Goal: Task Accomplishment & Management: Manage account settings

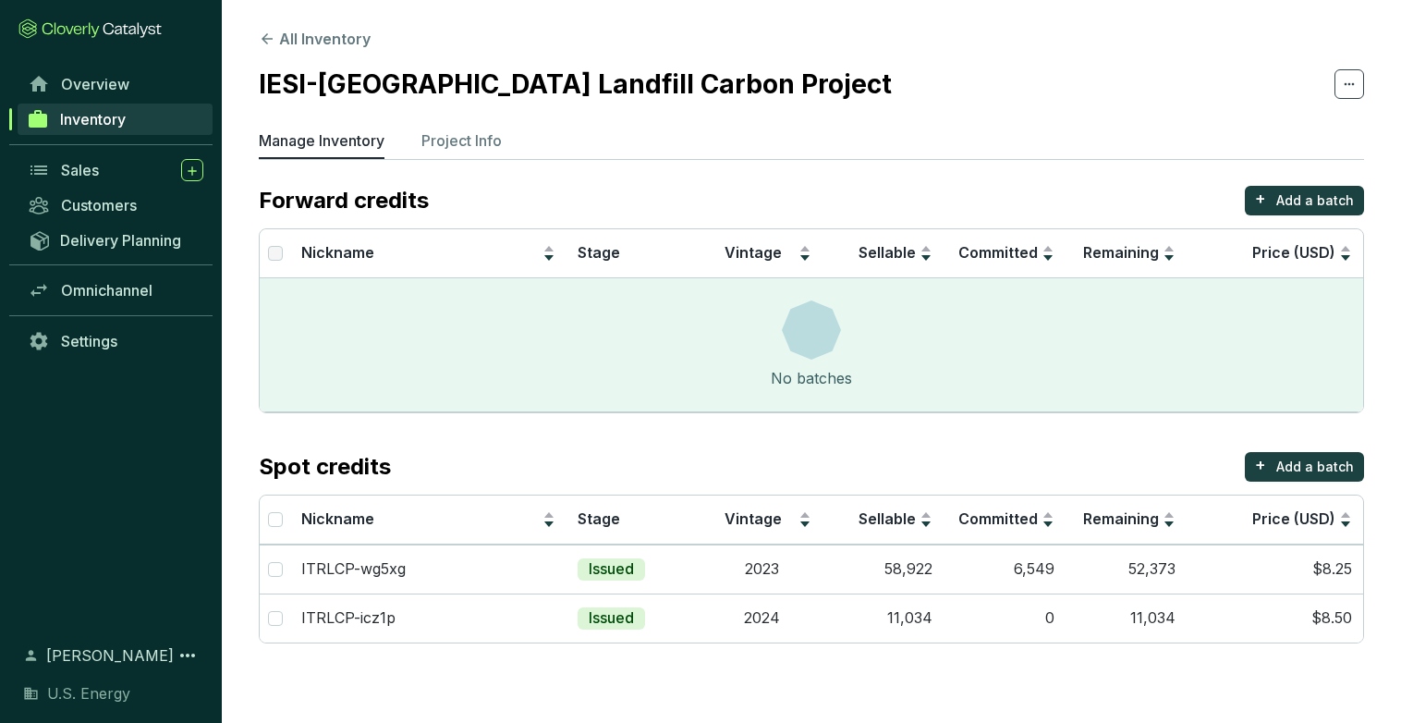
click at [78, 120] on span "Inventory" at bounding box center [93, 119] width 66 height 18
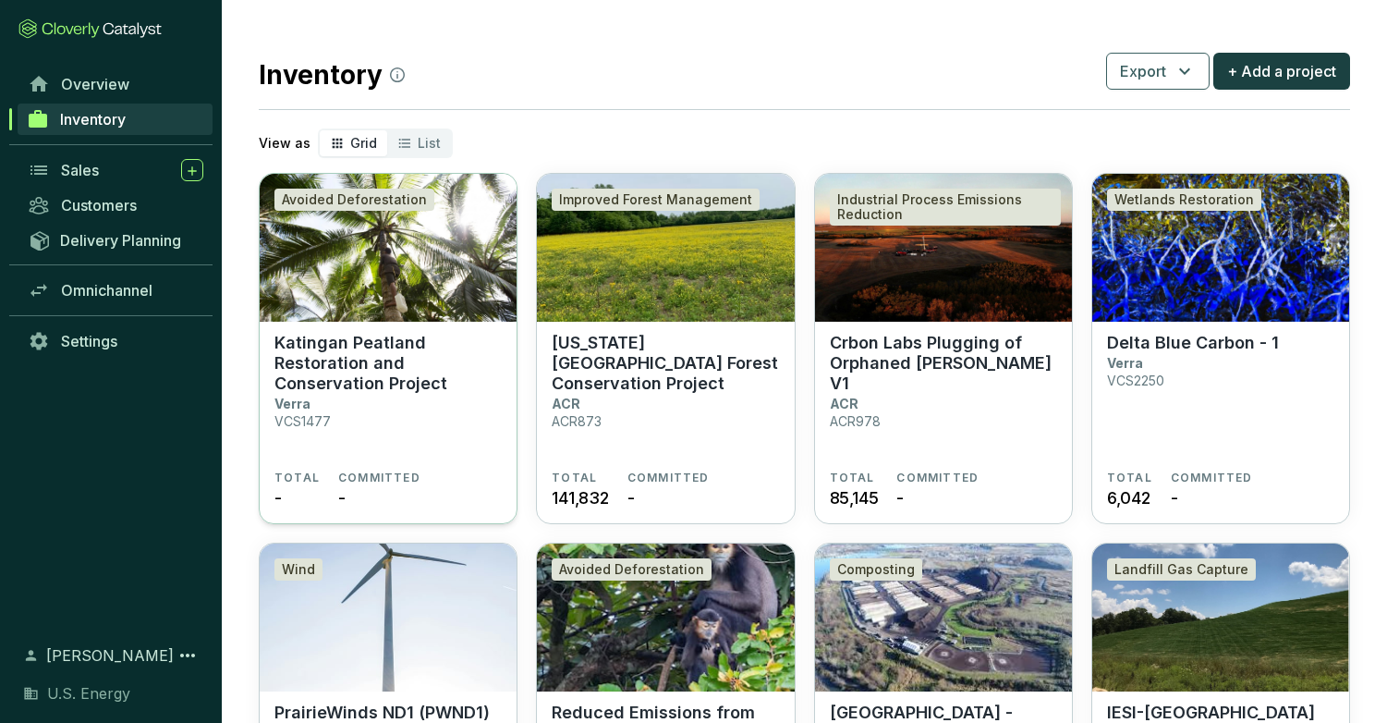
click at [333, 344] on p "Katingan Peatland Restoration and Conservation Project" at bounding box center [388, 363] width 227 height 61
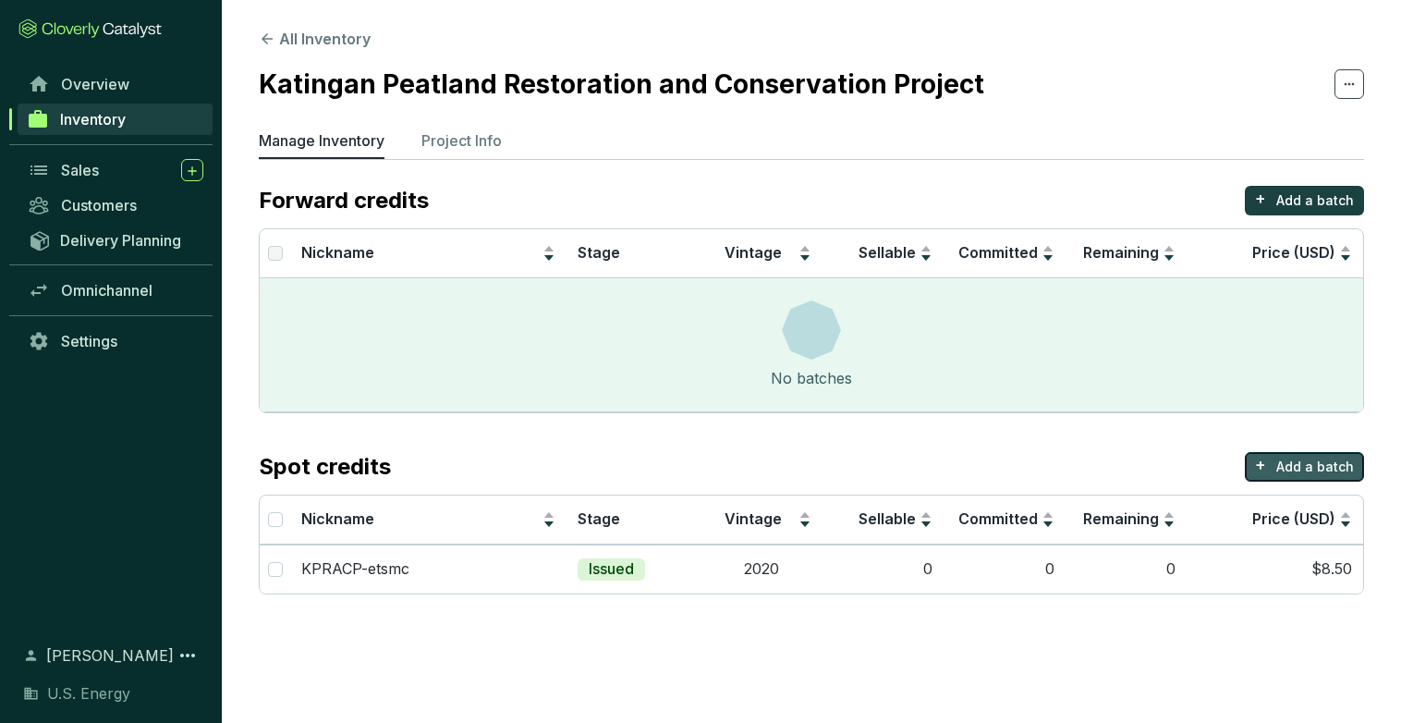
click at [1302, 466] on p "Add a batch" at bounding box center [1316, 467] width 78 height 18
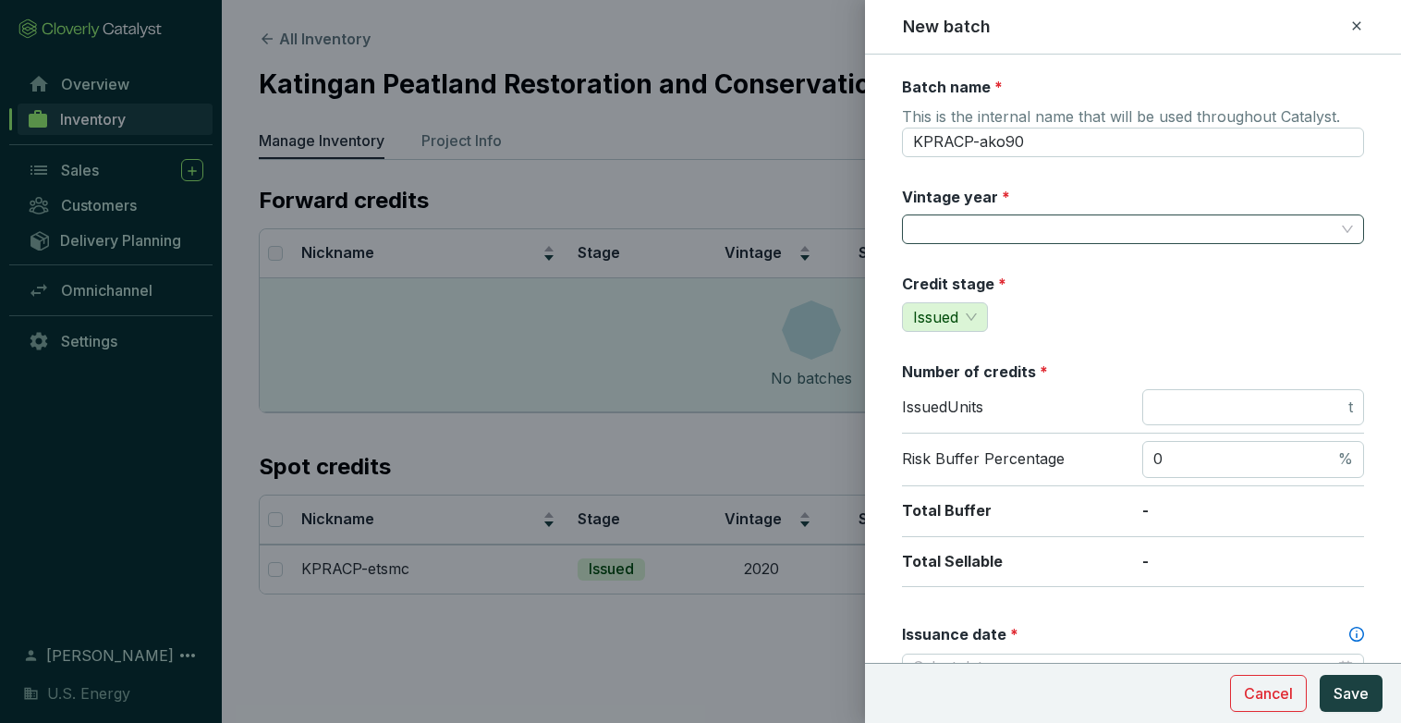
click at [1336, 232] on span at bounding box center [1133, 229] width 440 height 28
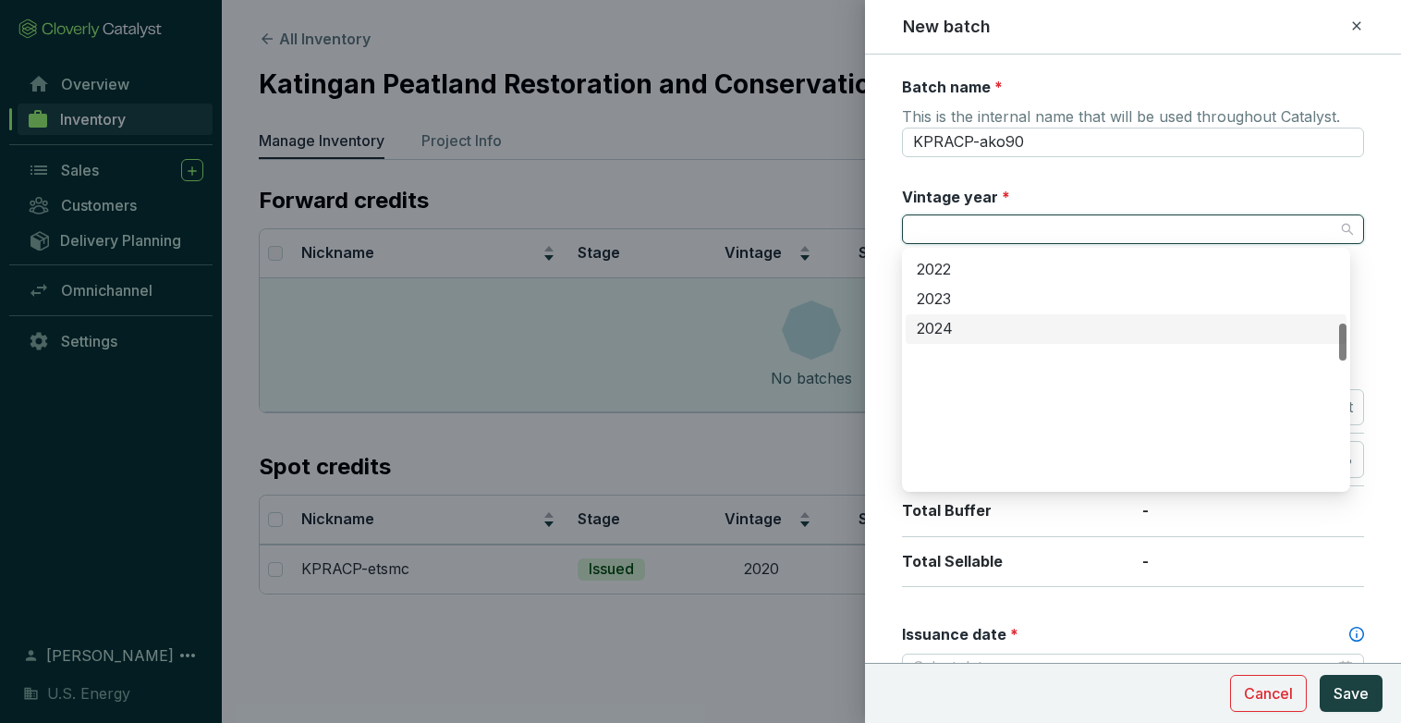
scroll to position [462, 0]
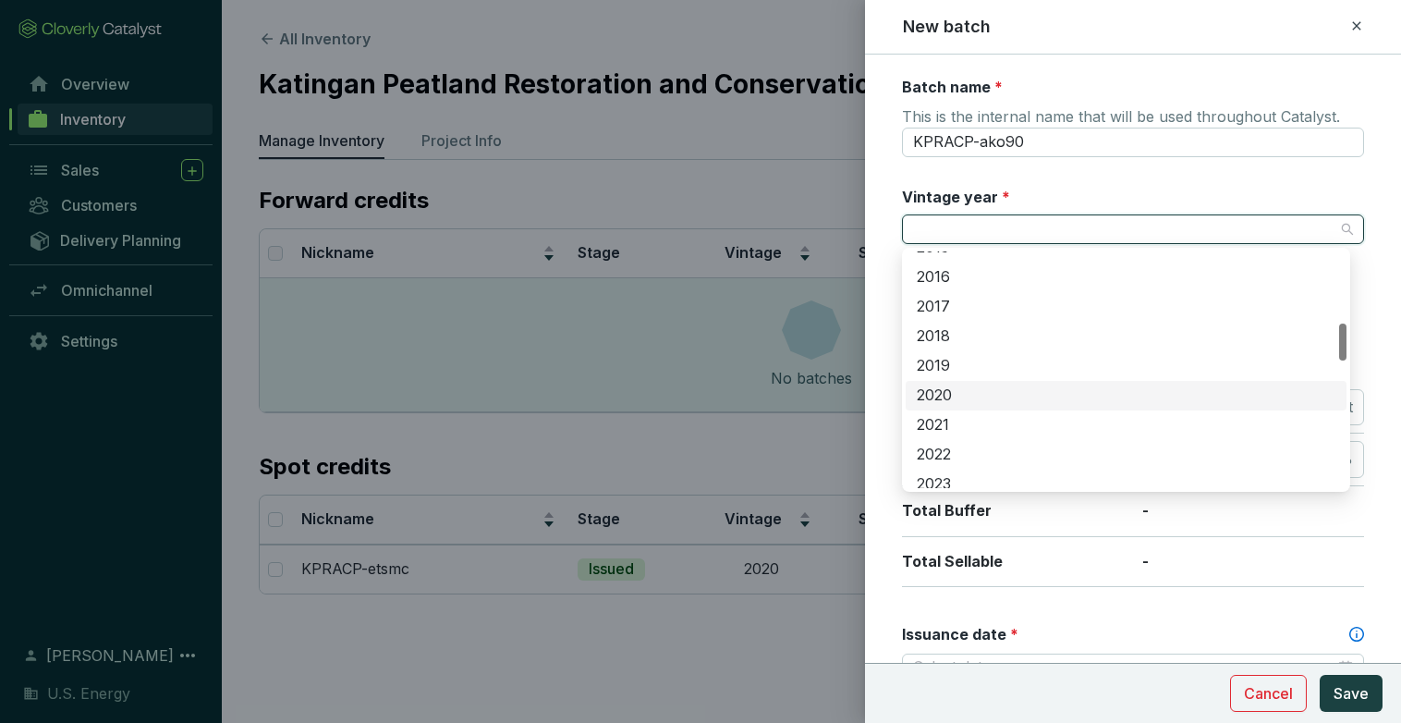
click at [943, 390] on div "2020" at bounding box center [1126, 395] width 419 height 20
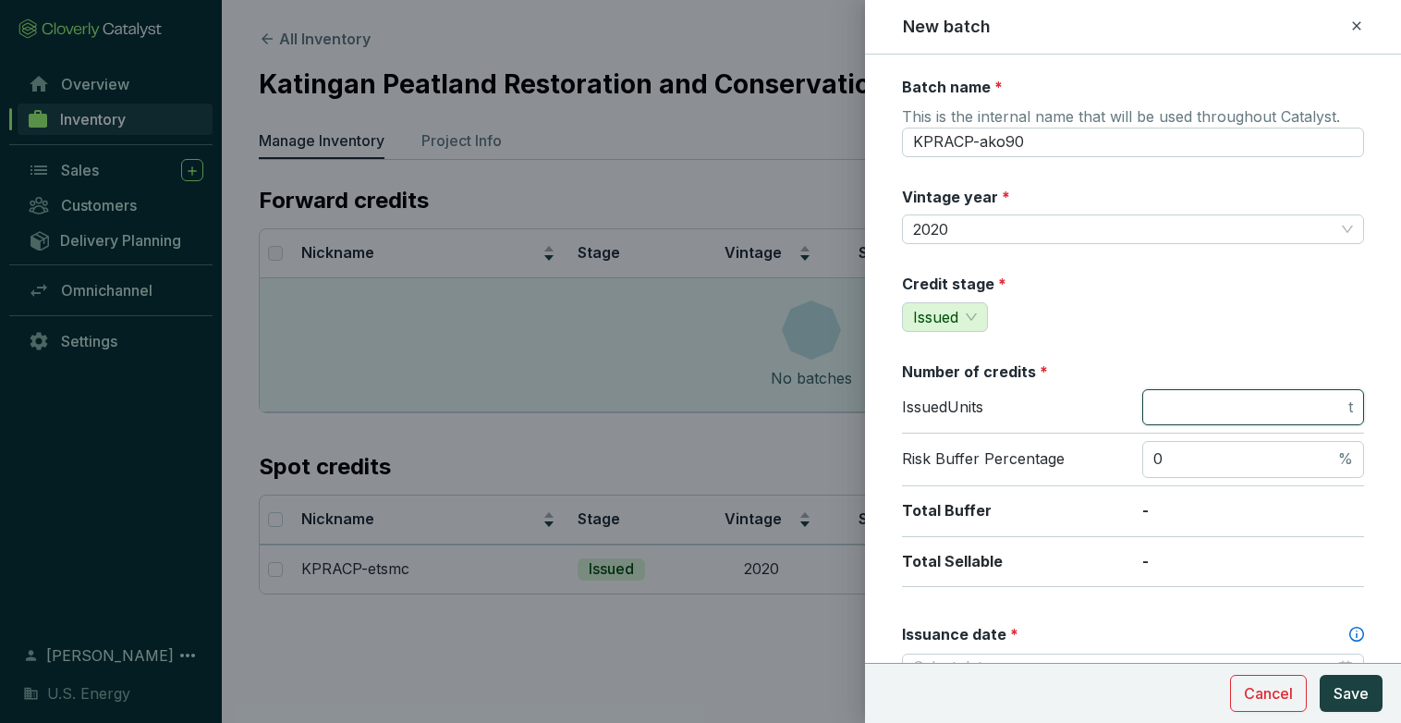
click at [1242, 409] on input "number" at bounding box center [1249, 407] width 191 height 20
type input "21000"
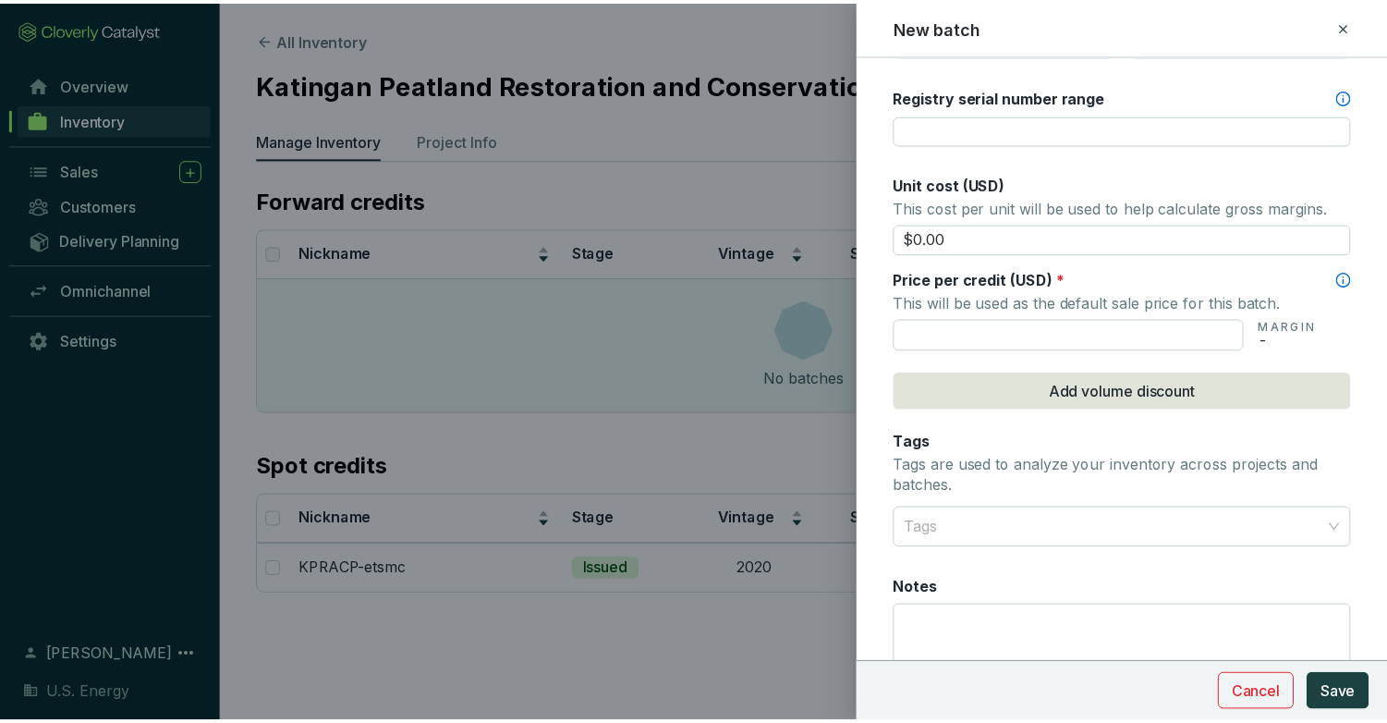
scroll to position [739, 0]
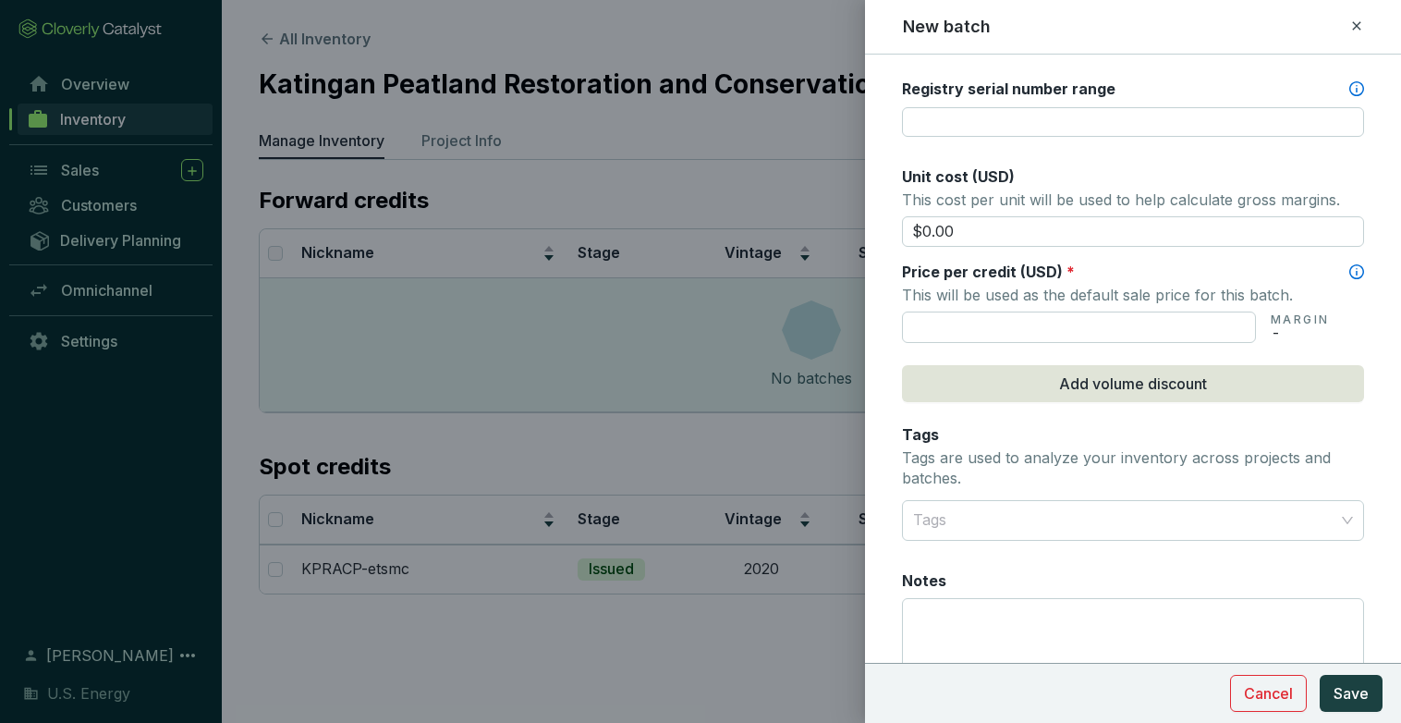
click at [431, 604] on div at bounding box center [700, 361] width 1401 height 723
click at [446, 567] on div at bounding box center [700, 361] width 1401 height 723
click at [1277, 703] on span "Cancel" at bounding box center [1268, 693] width 49 height 22
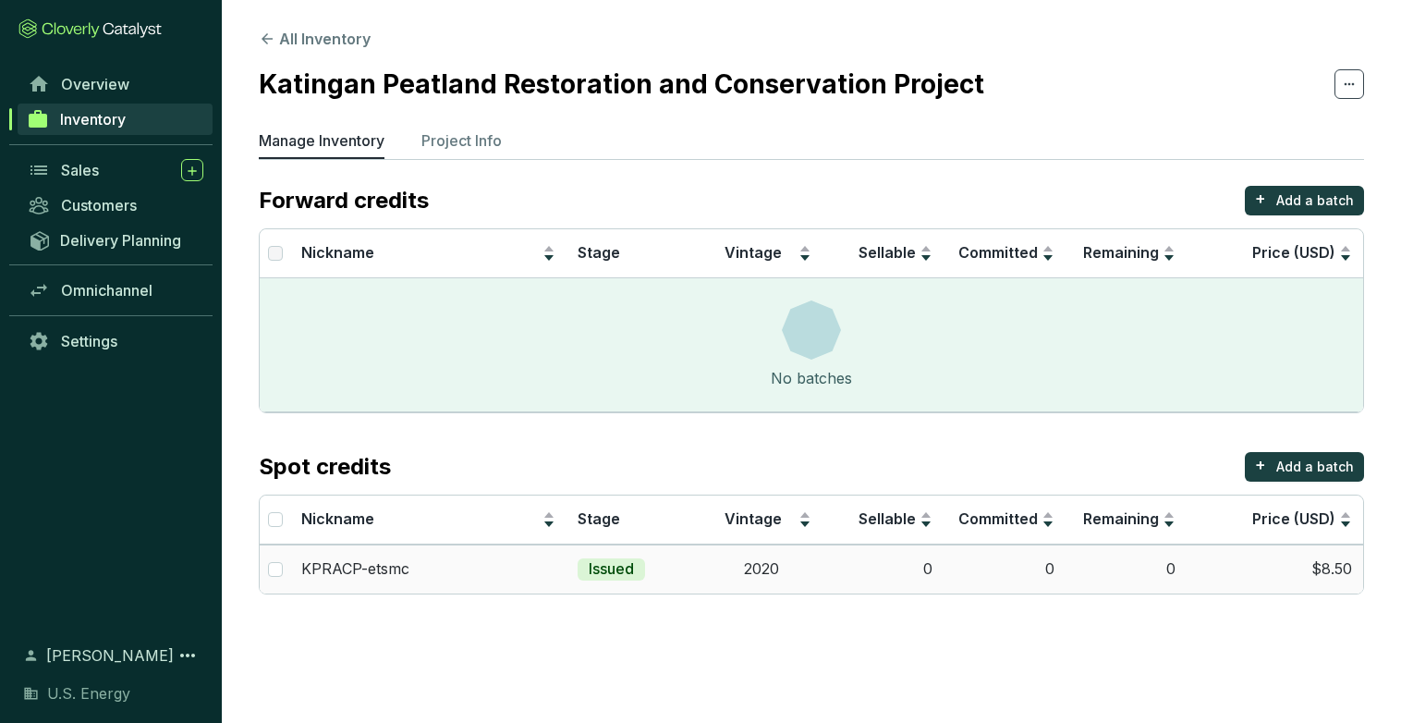
click at [449, 579] on div "KPRACP-etsmc" at bounding box center [428, 569] width 254 height 20
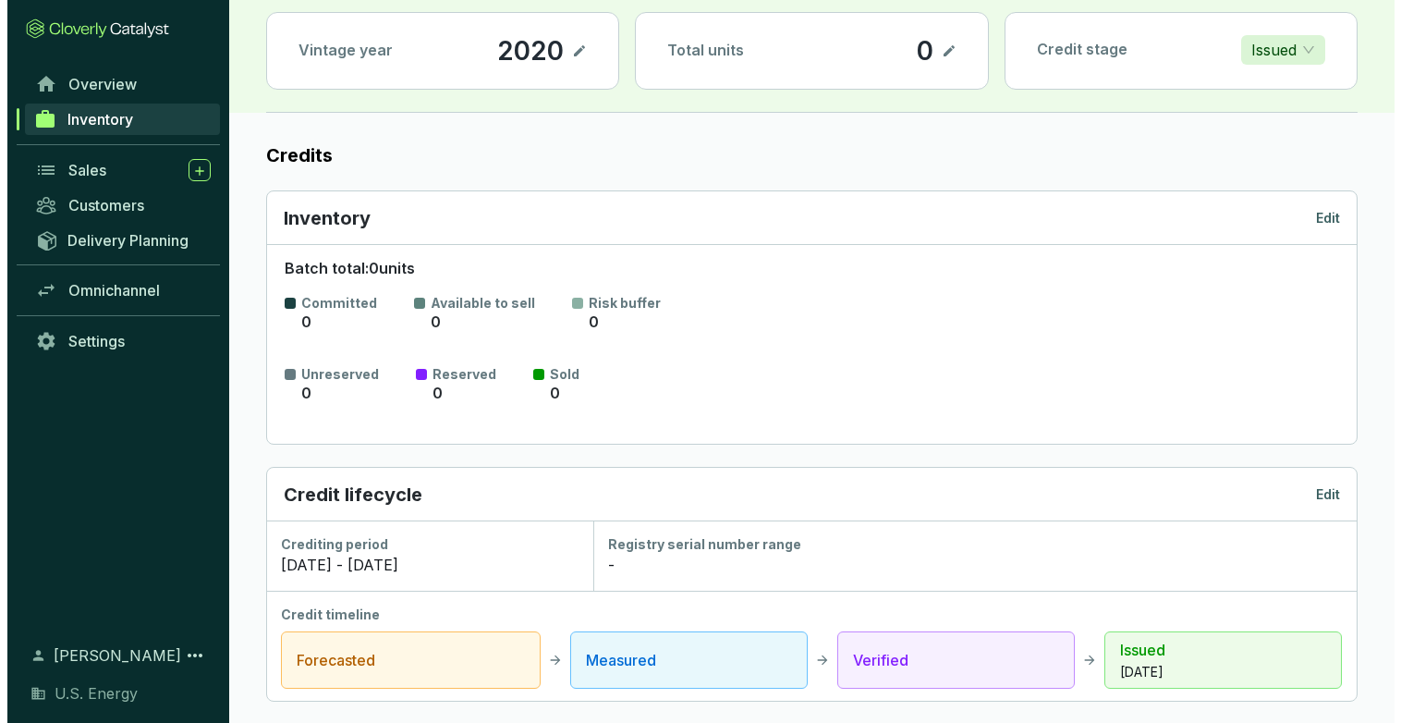
scroll to position [131, 0]
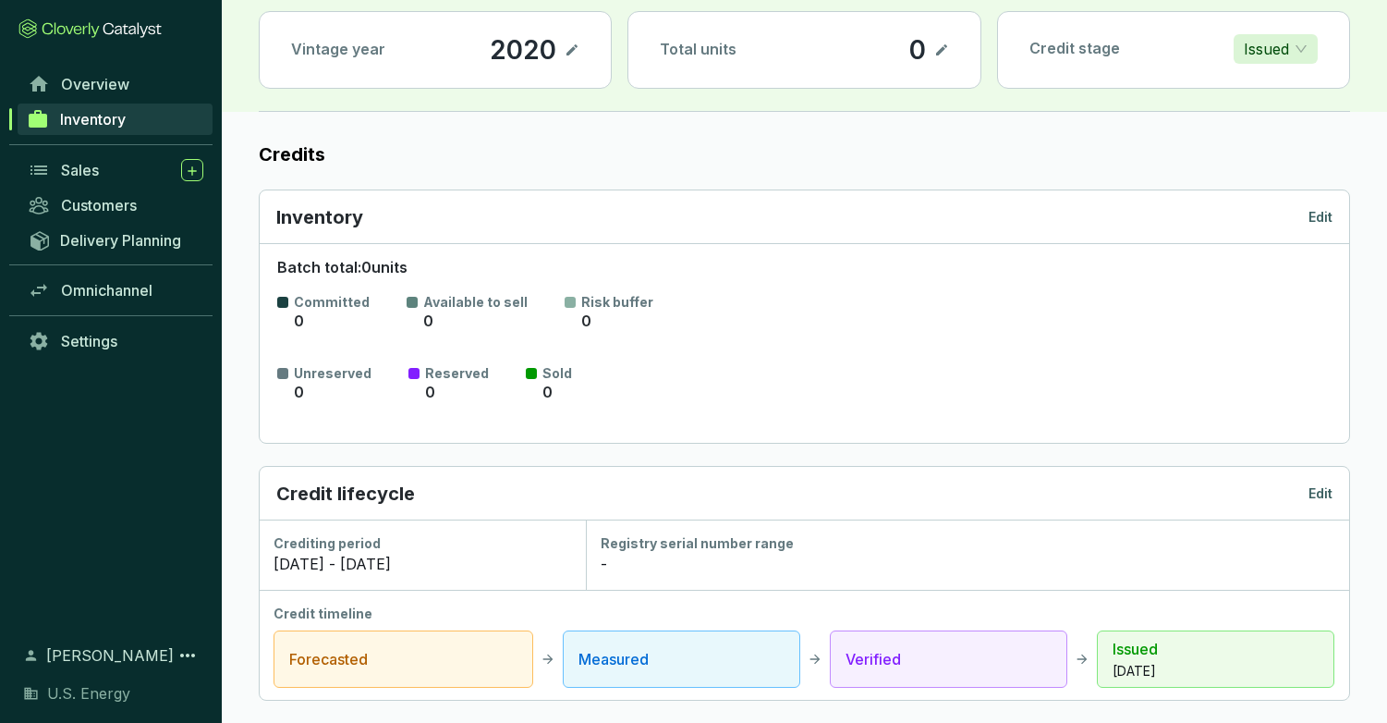
click at [1323, 216] on p "Edit" at bounding box center [1321, 217] width 24 height 18
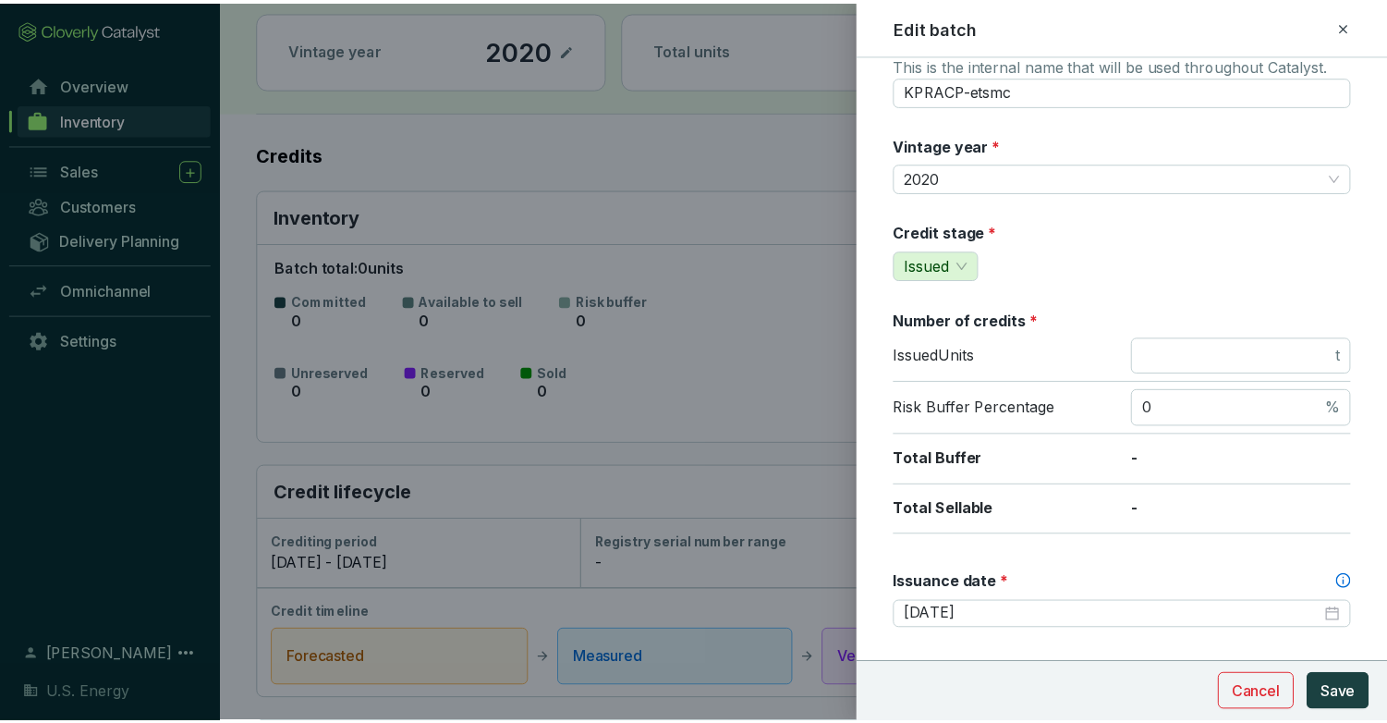
scroll to position [0, 0]
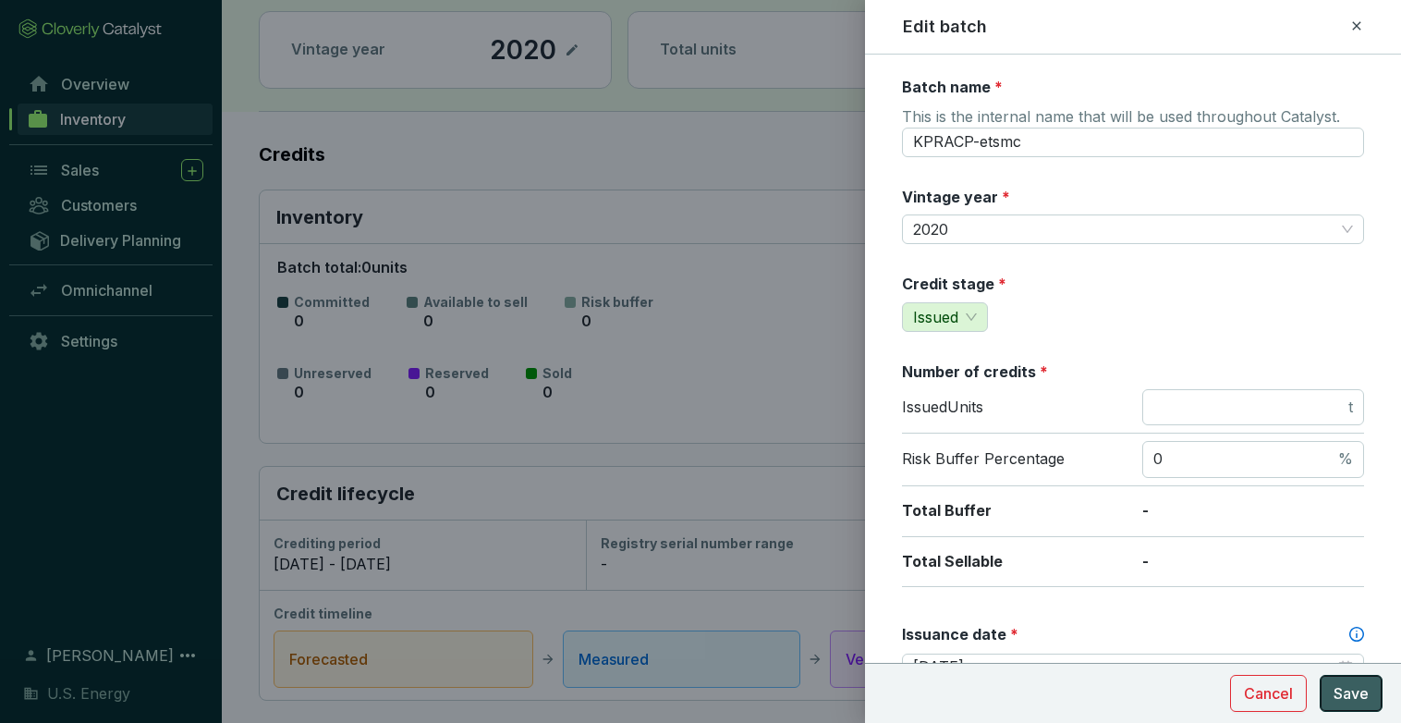
click at [1358, 696] on span "Save" at bounding box center [1351, 693] width 35 height 22
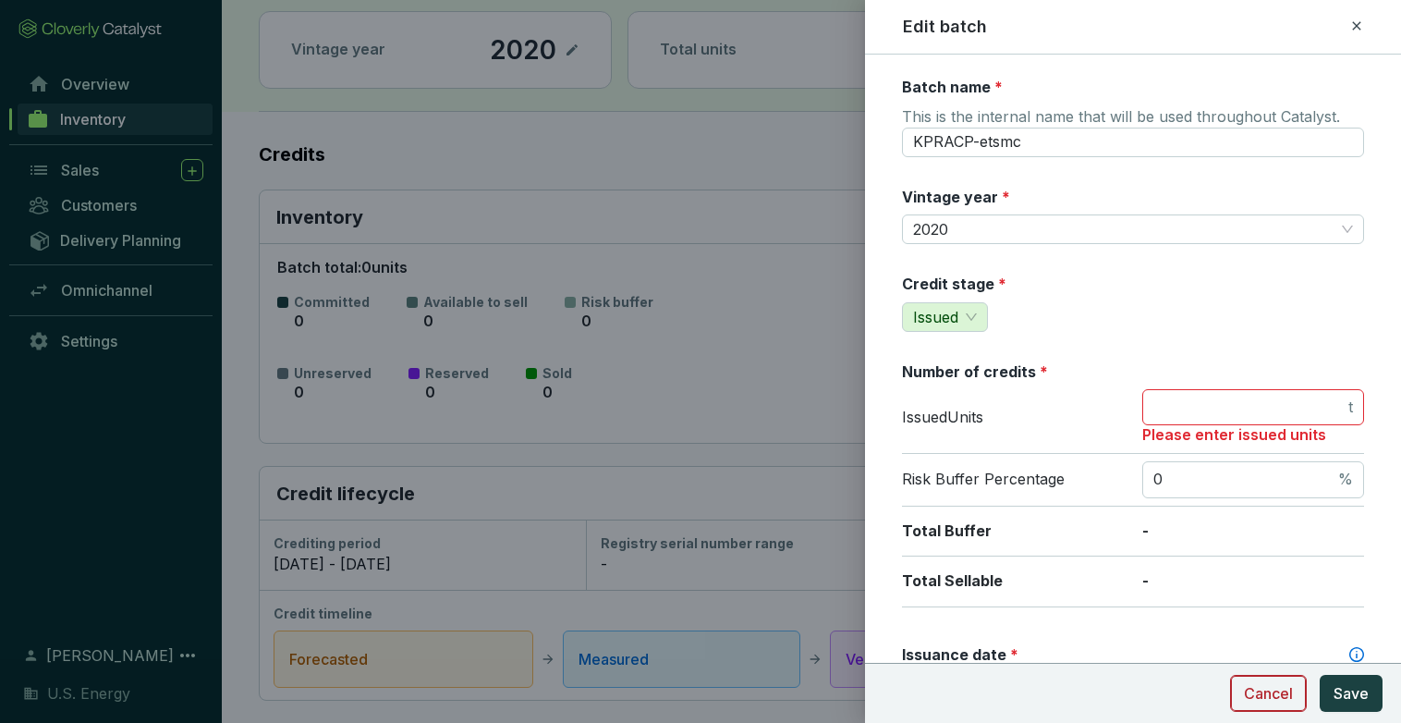
click at [1277, 694] on span "Cancel" at bounding box center [1268, 693] width 49 height 22
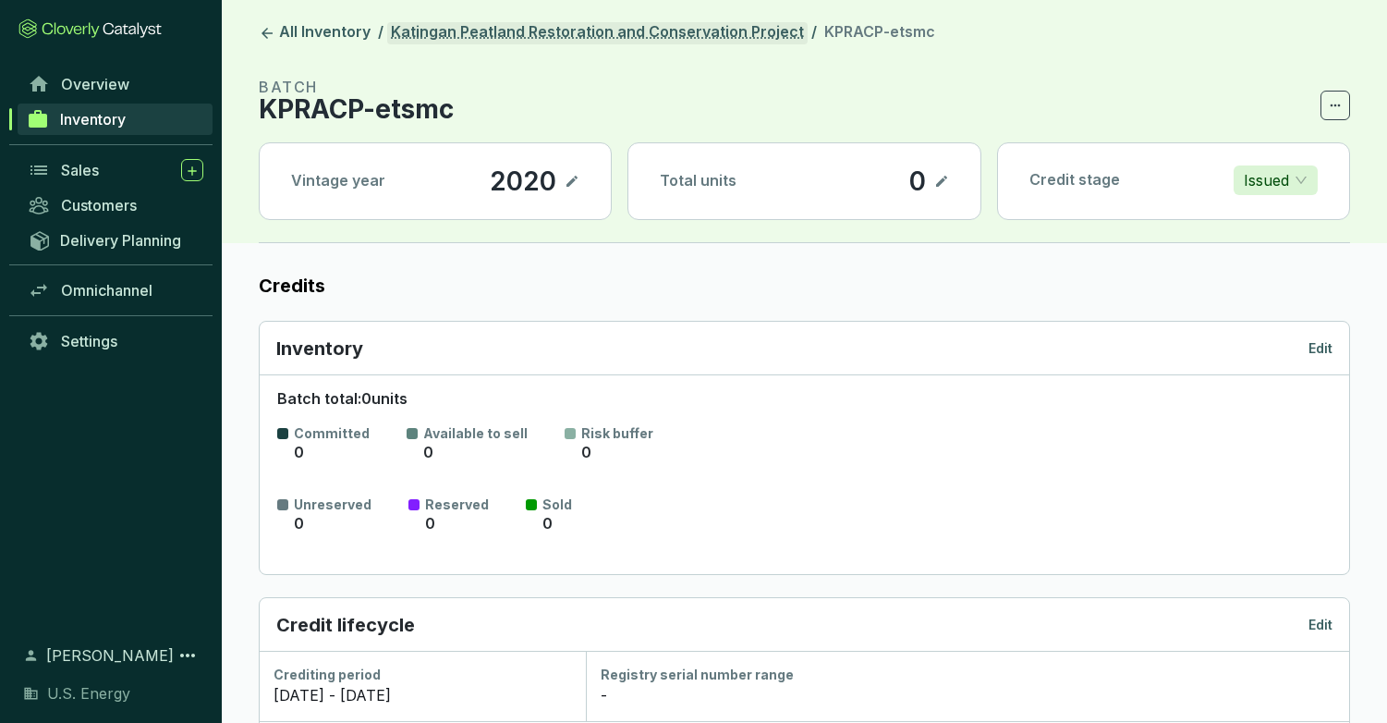
click at [495, 31] on link "Katingan Peatland Restoration and Conservation Project" at bounding box center [597, 33] width 421 height 22
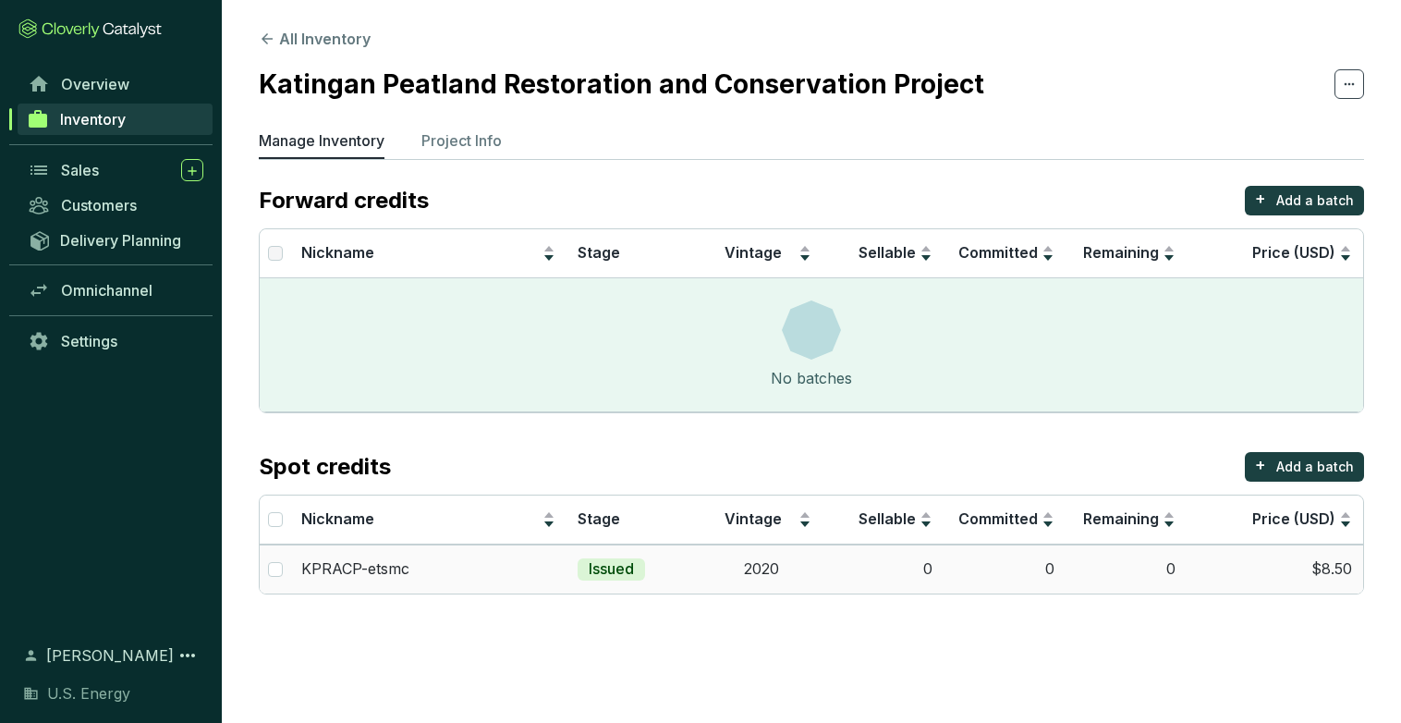
click at [373, 571] on p "KPRACP-etsmc" at bounding box center [355, 569] width 108 height 20
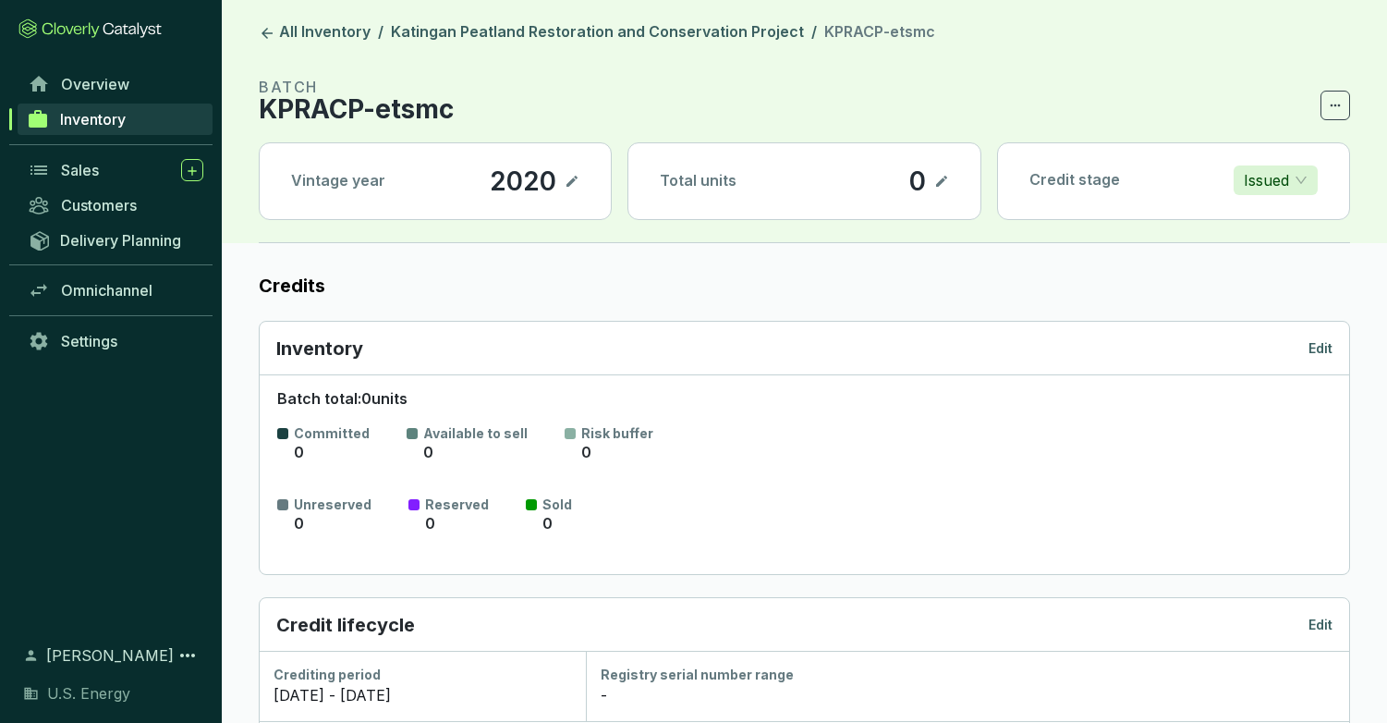
click at [940, 180] on icon at bounding box center [942, 181] width 15 height 22
click at [1018, 278] on label "Credits" at bounding box center [805, 286] width 1092 height 26
click at [942, 180] on icon at bounding box center [942, 181] width 15 height 22
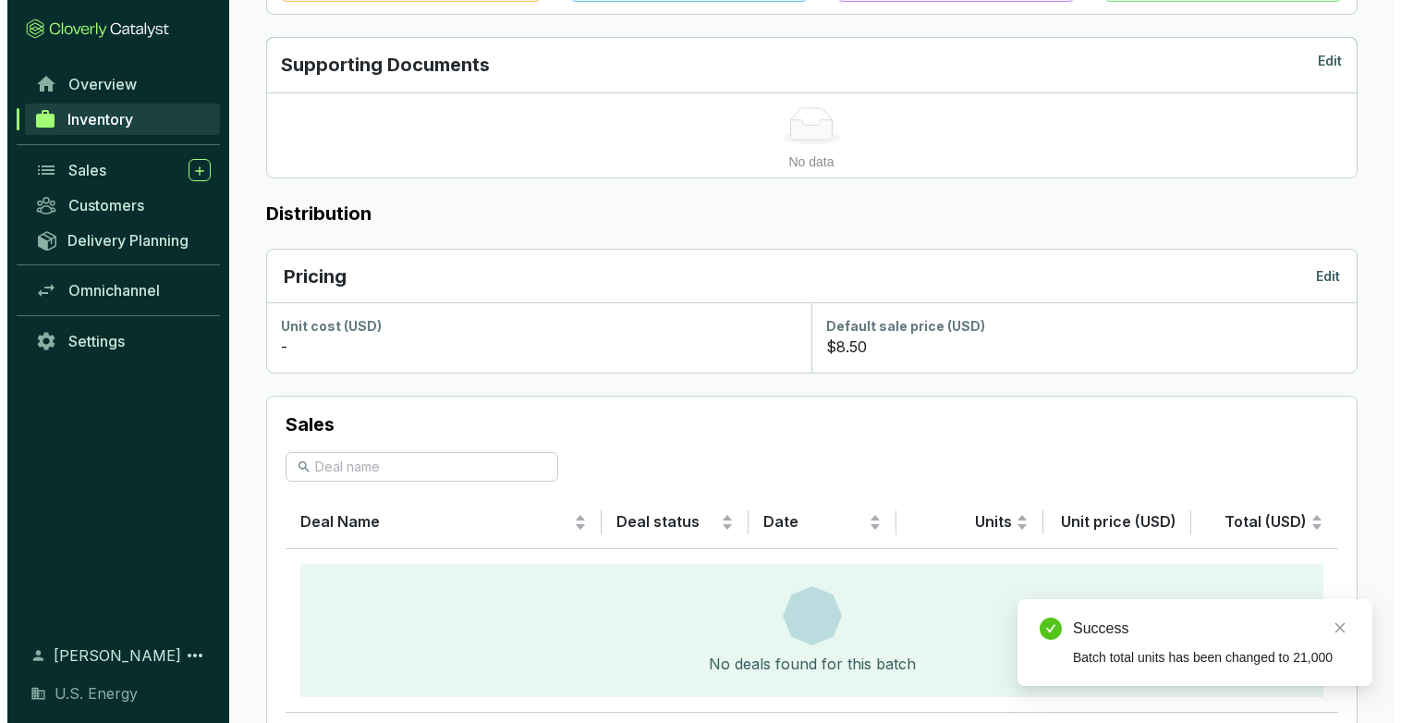
scroll to position [832, 0]
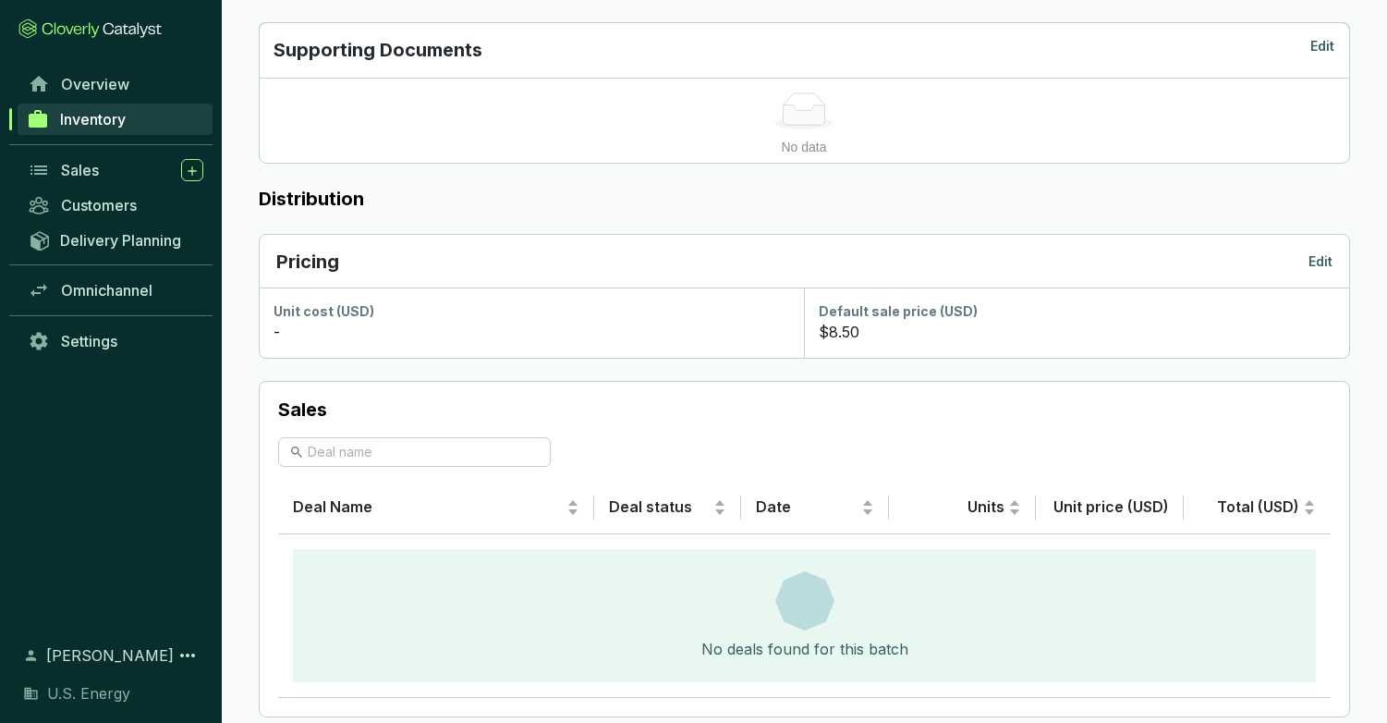
click at [1327, 260] on p "Edit" at bounding box center [1321, 261] width 24 height 18
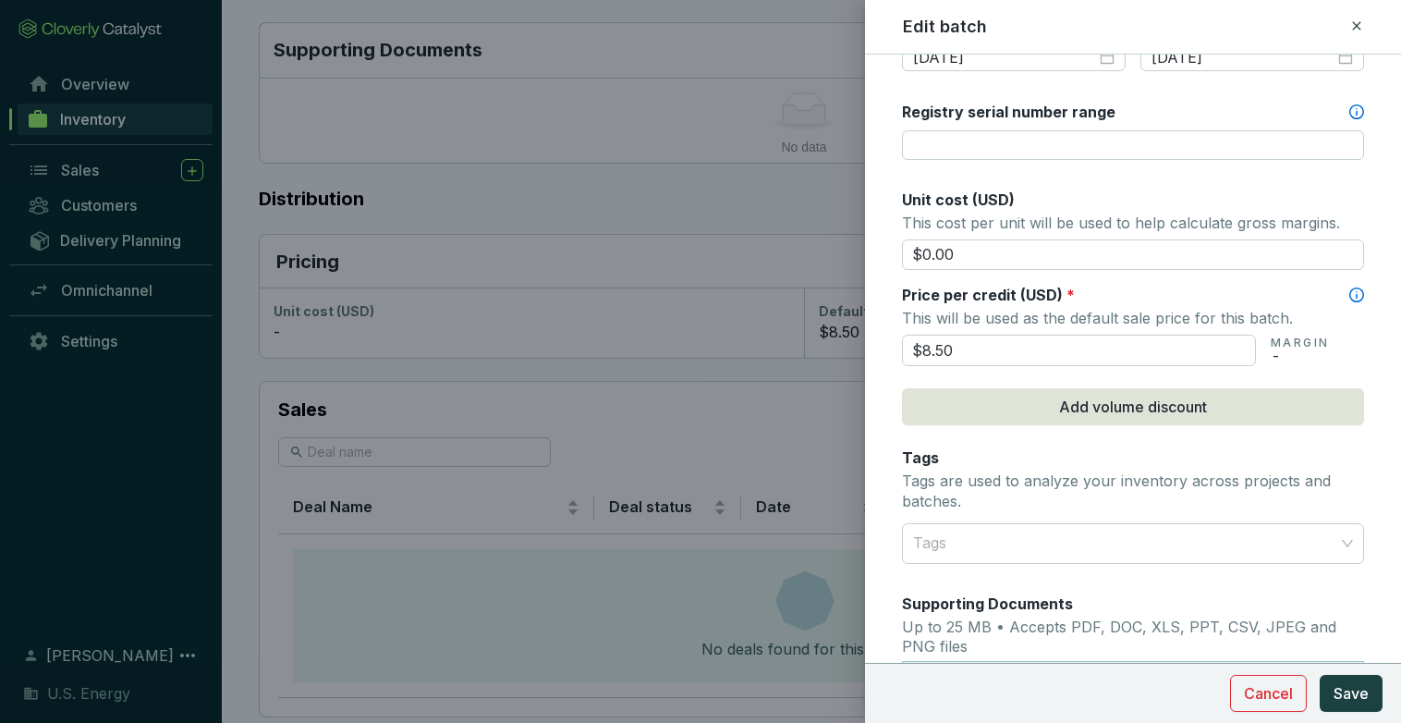
scroll to position [739, 0]
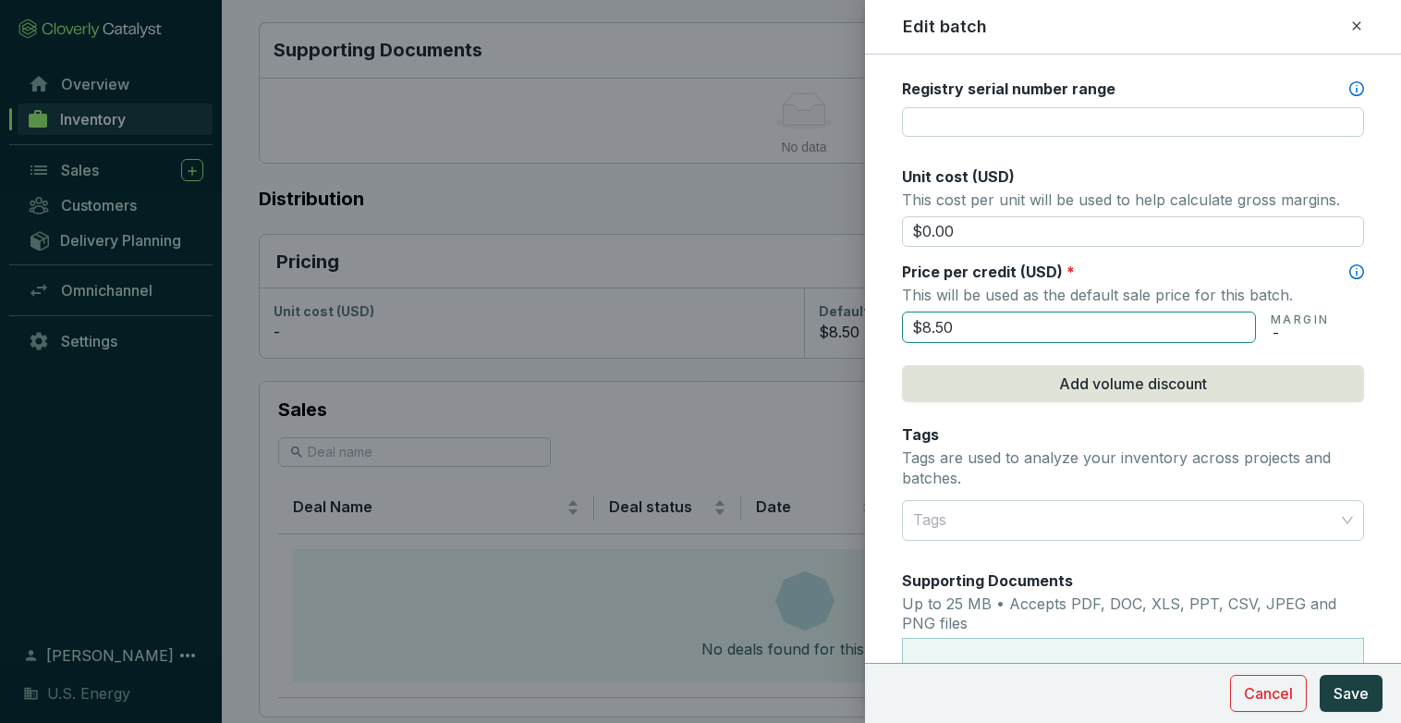
click at [930, 324] on input "$8.50" at bounding box center [1079, 327] width 354 height 31
click at [953, 328] on input "$11.50" at bounding box center [1079, 327] width 354 height 31
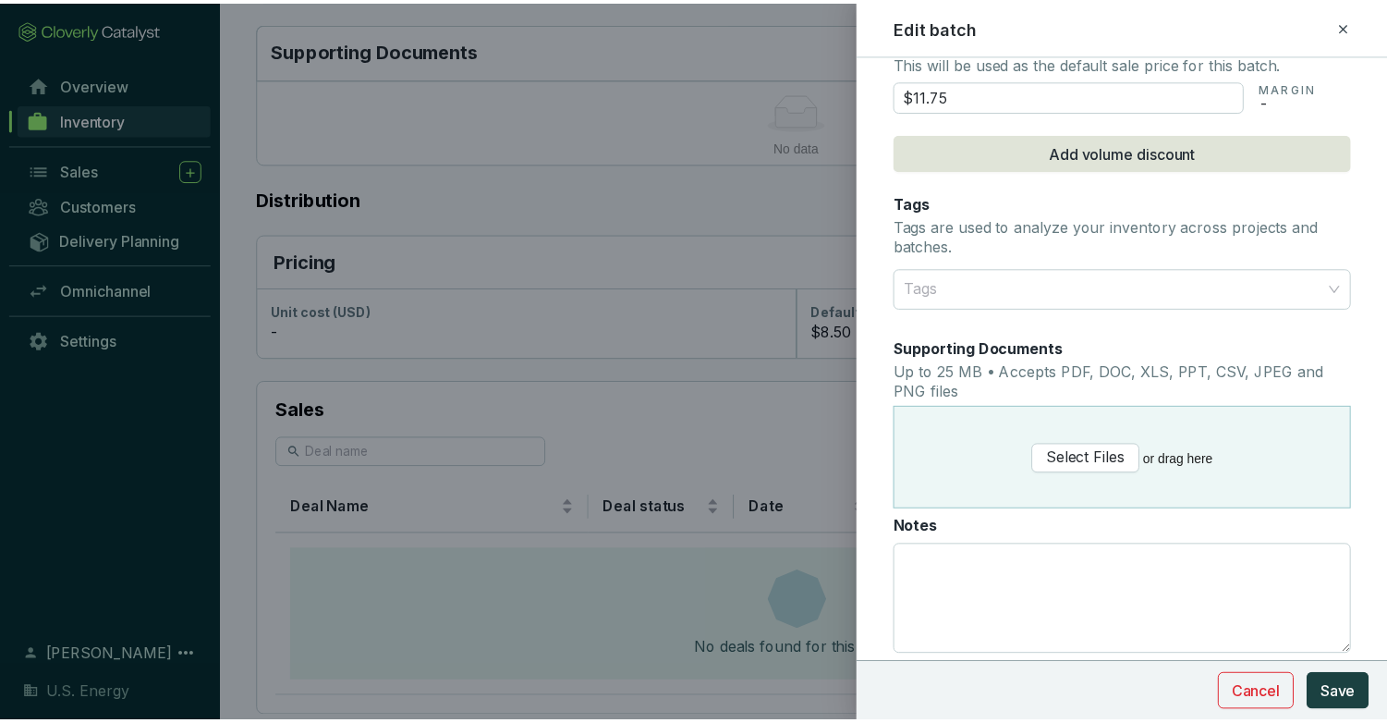
scroll to position [852, 0]
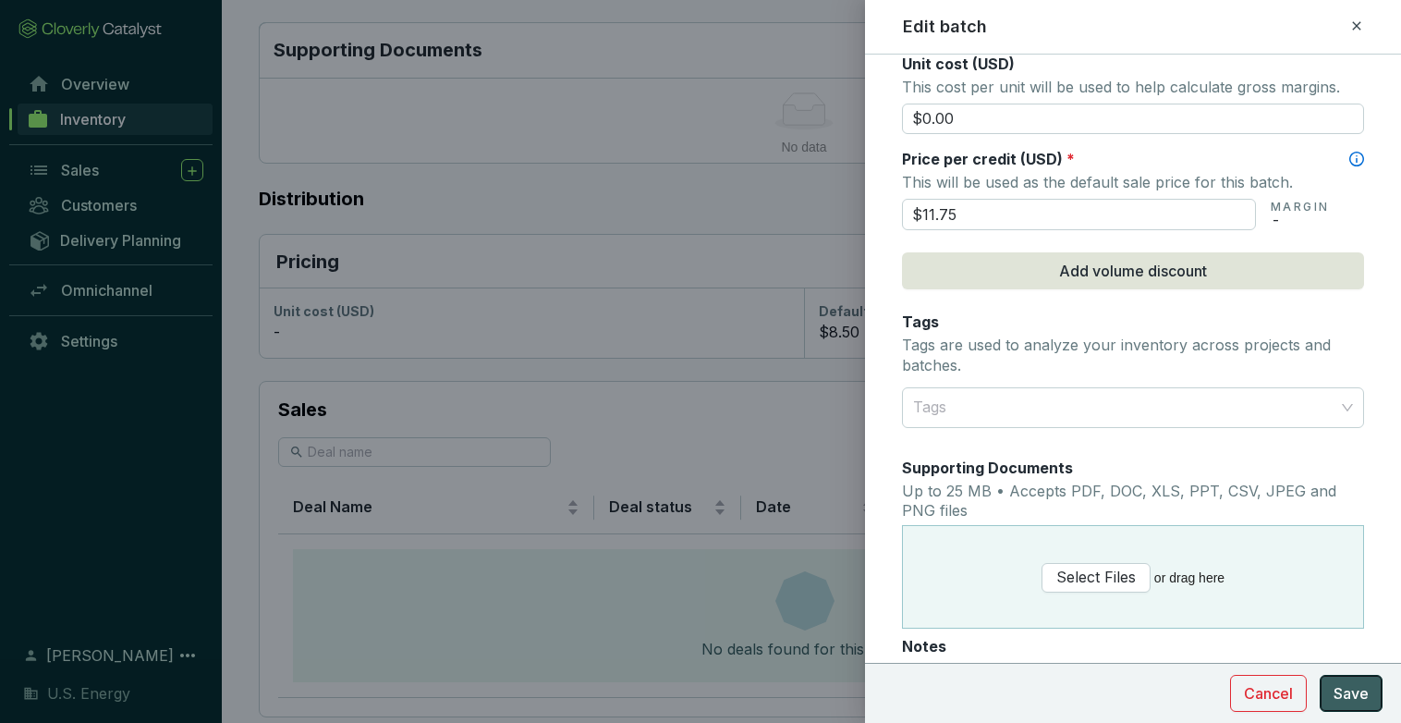
type input "$11.75"
click at [1360, 696] on span "Save" at bounding box center [1351, 693] width 35 height 22
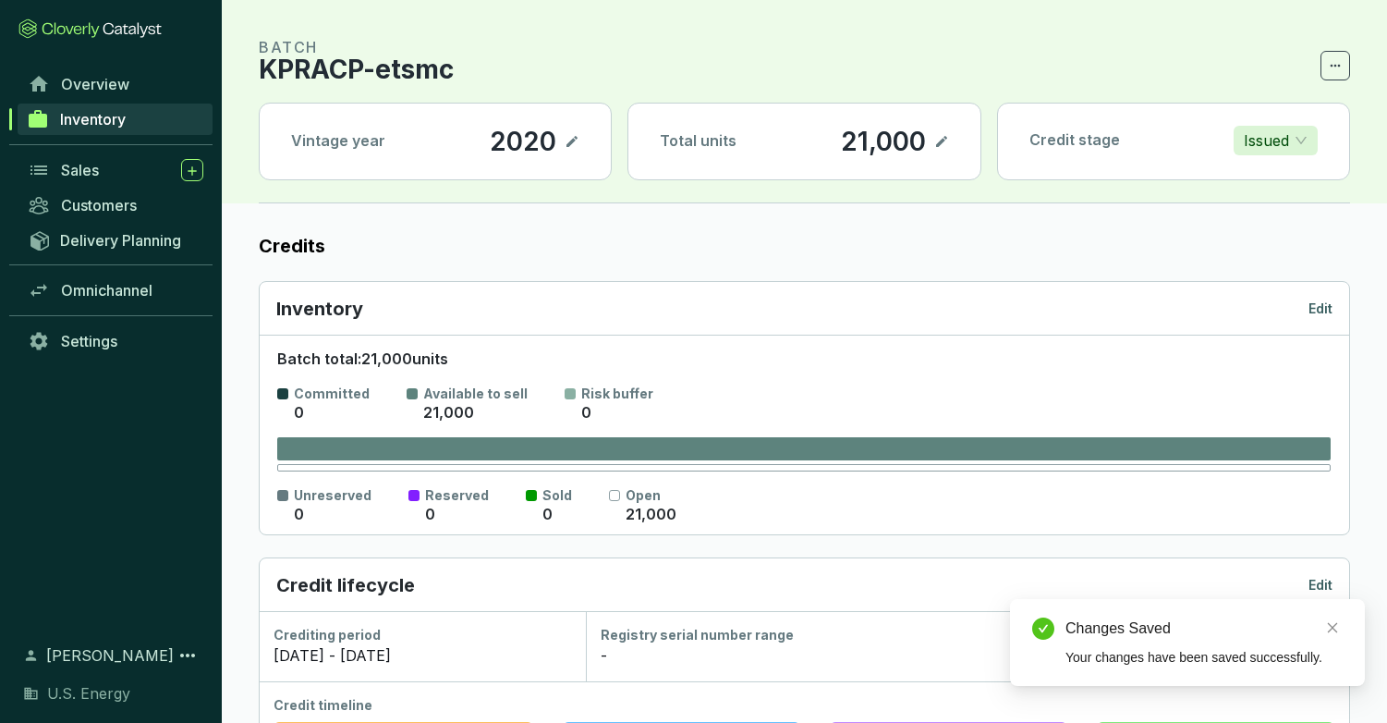
scroll to position [0, 0]
